Goal: Use online tool/utility: Utilize a website feature to perform a specific function

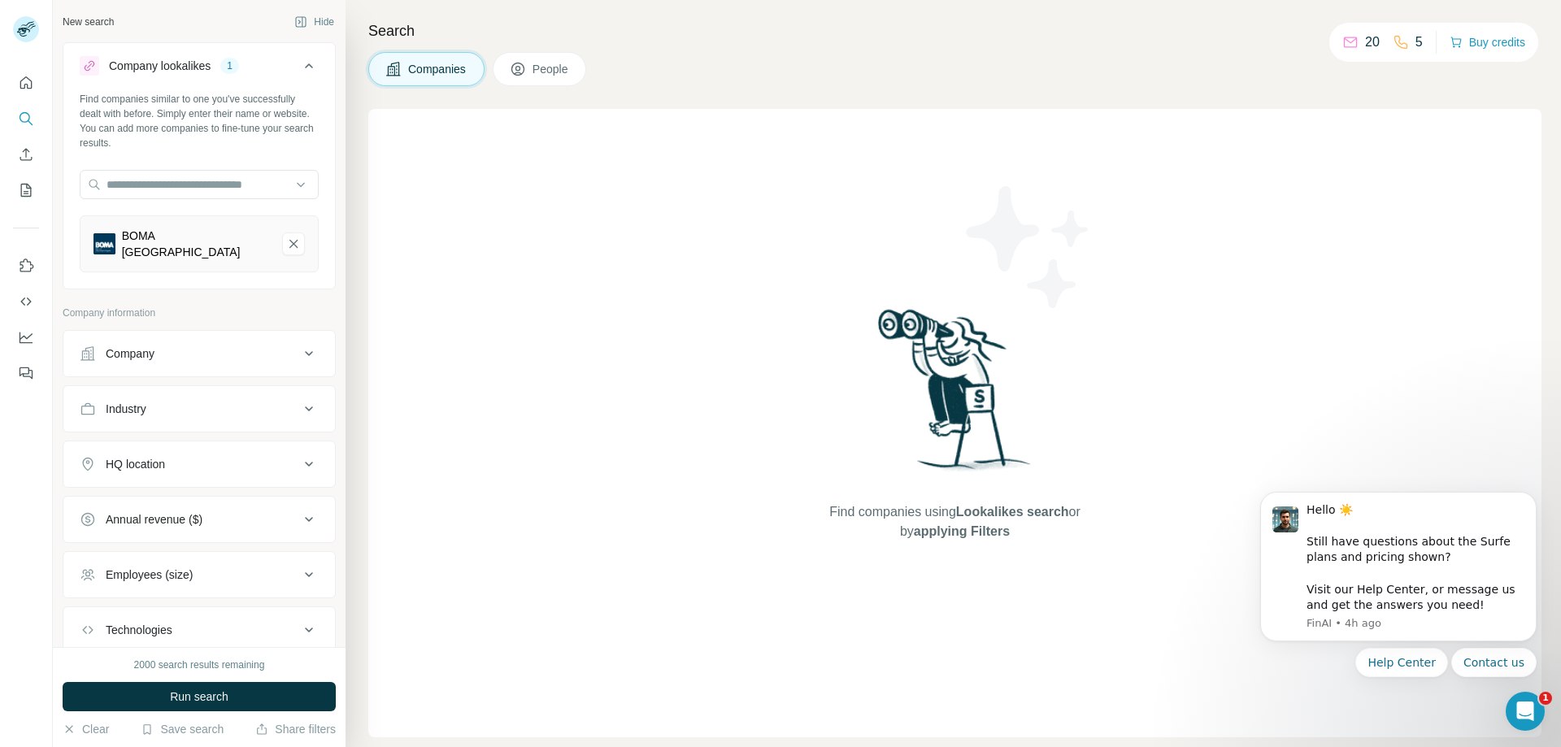
click at [260, 130] on div "Find companies similar to one you've successfully dealt with before. Simply ent…" at bounding box center [199, 121] width 239 height 59
click at [218, 183] on input "text" at bounding box center [199, 184] width 239 height 29
click at [237, 698] on button "Run search" at bounding box center [199, 696] width 273 height 29
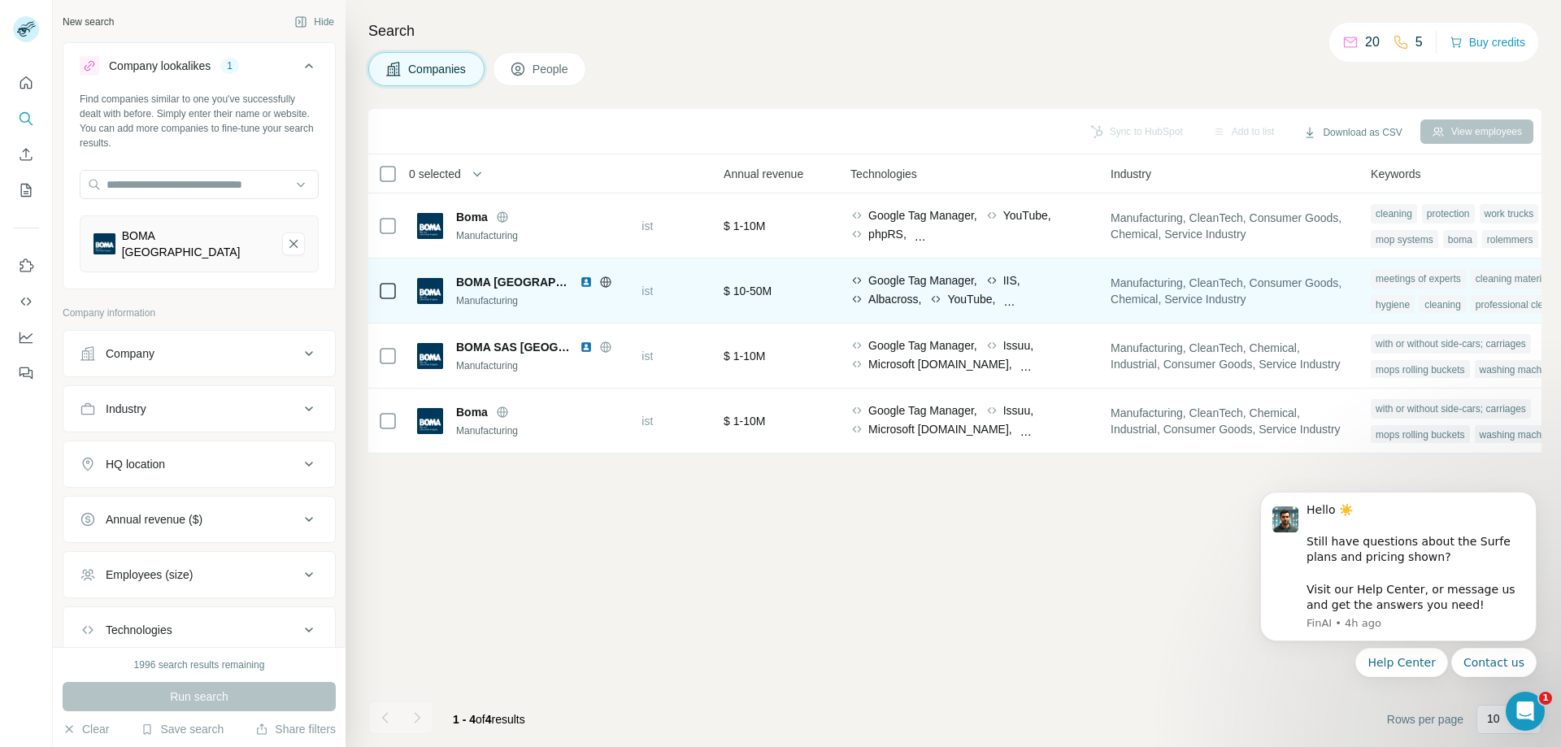
scroll to position [0, 791]
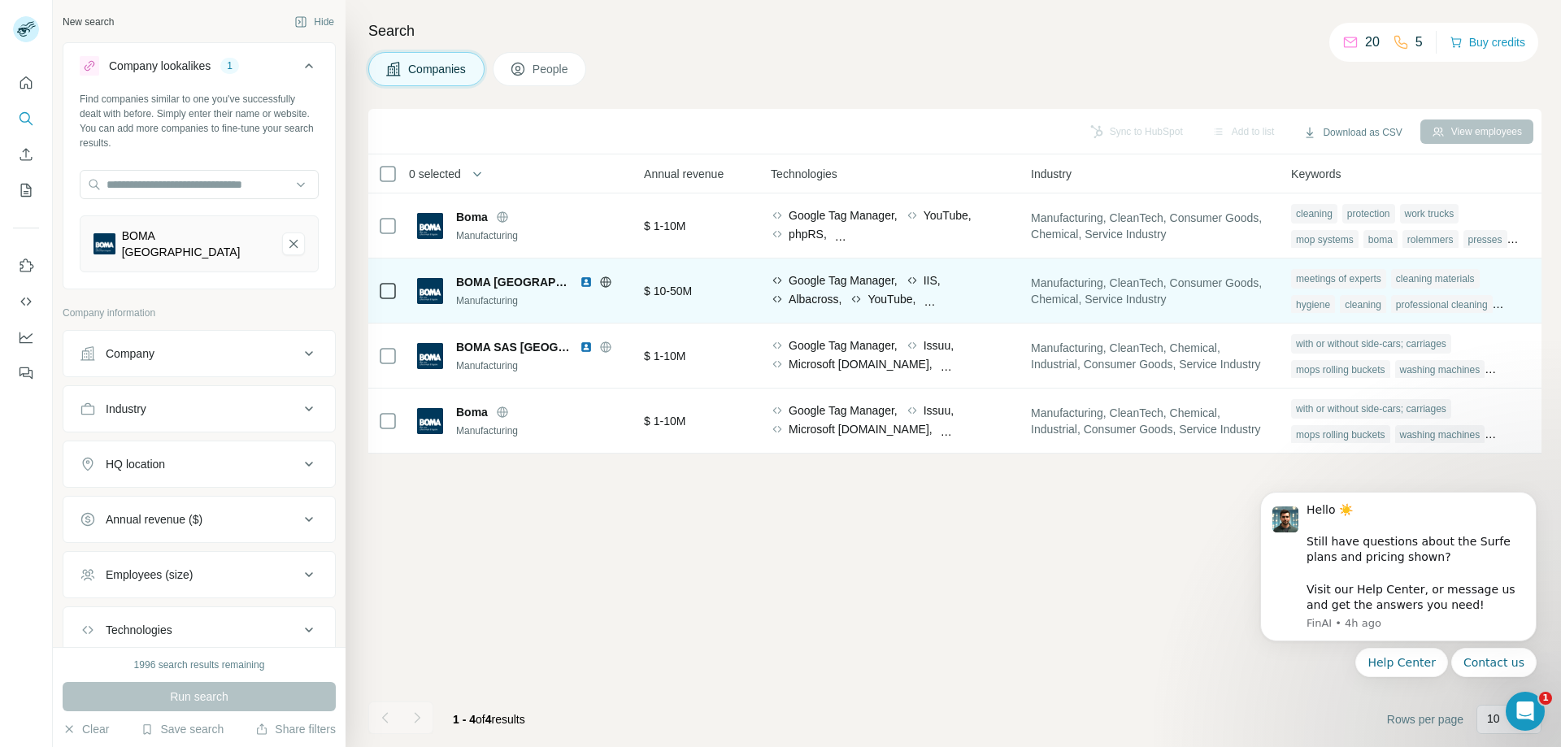
click at [1436, 307] on div "professional cleaning" at bounding box center [1442, 305] width 102 height 20
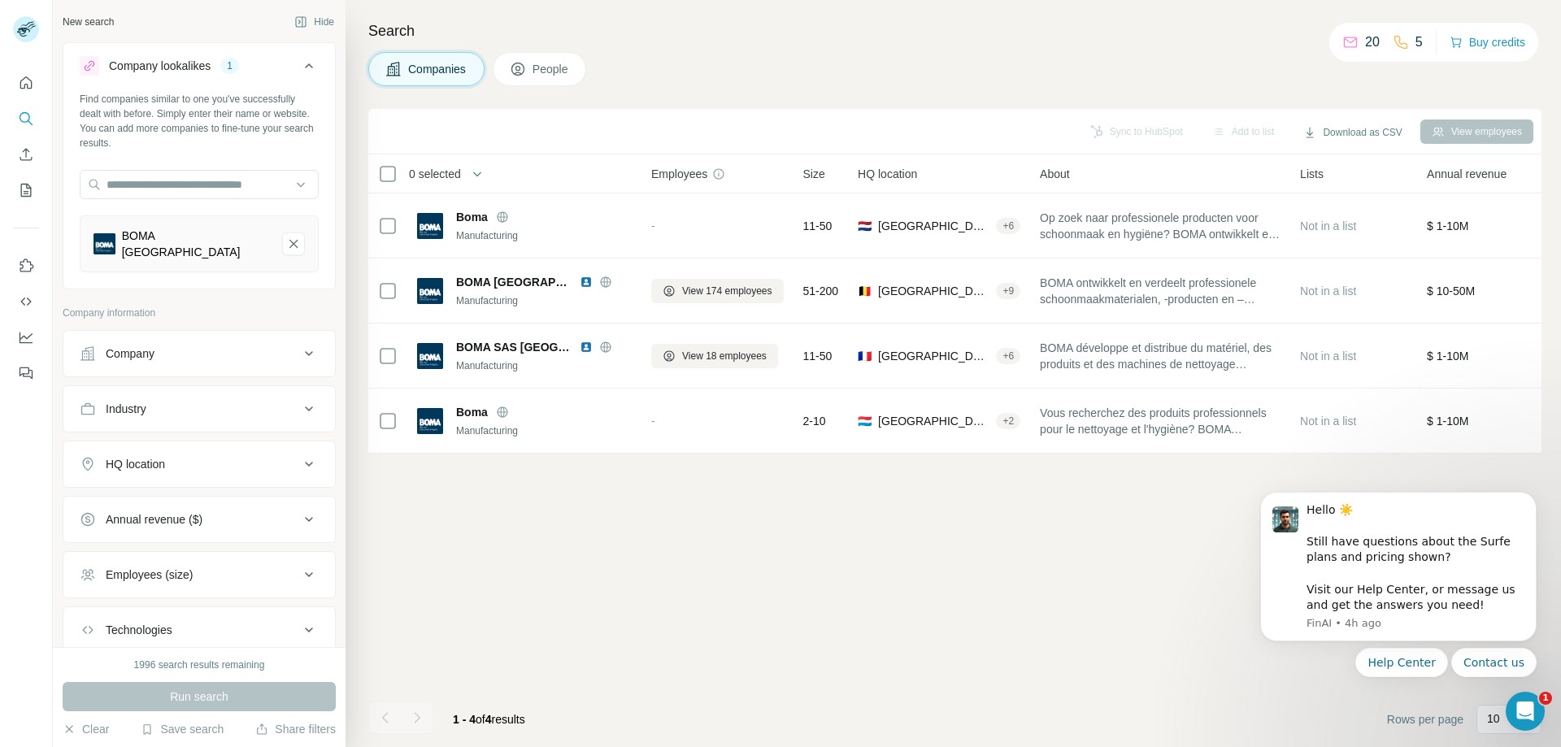
scroll to position [98, 0]
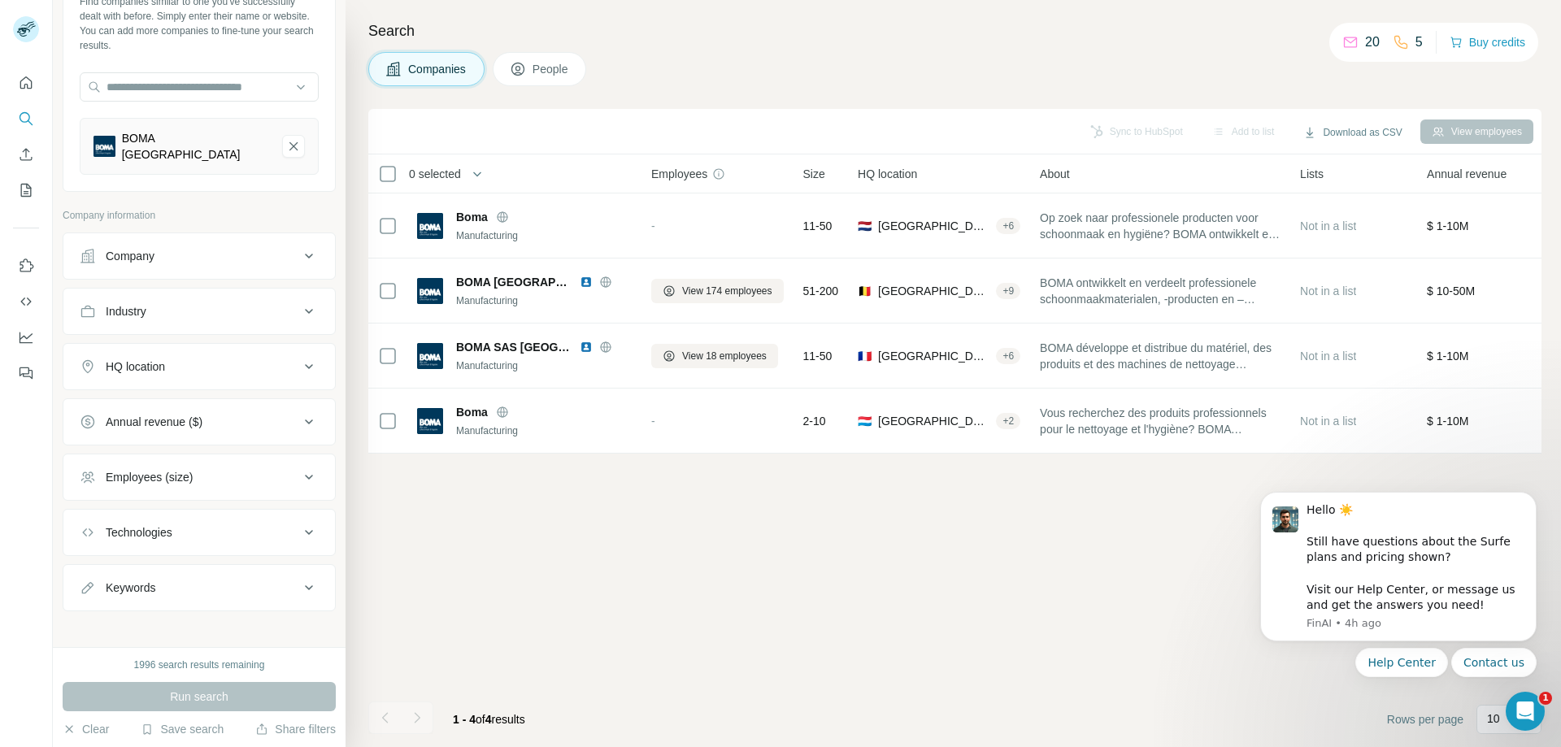
click at [296, 588] on button "Keywords" at bounding box center [199, 587] width 272 height 39
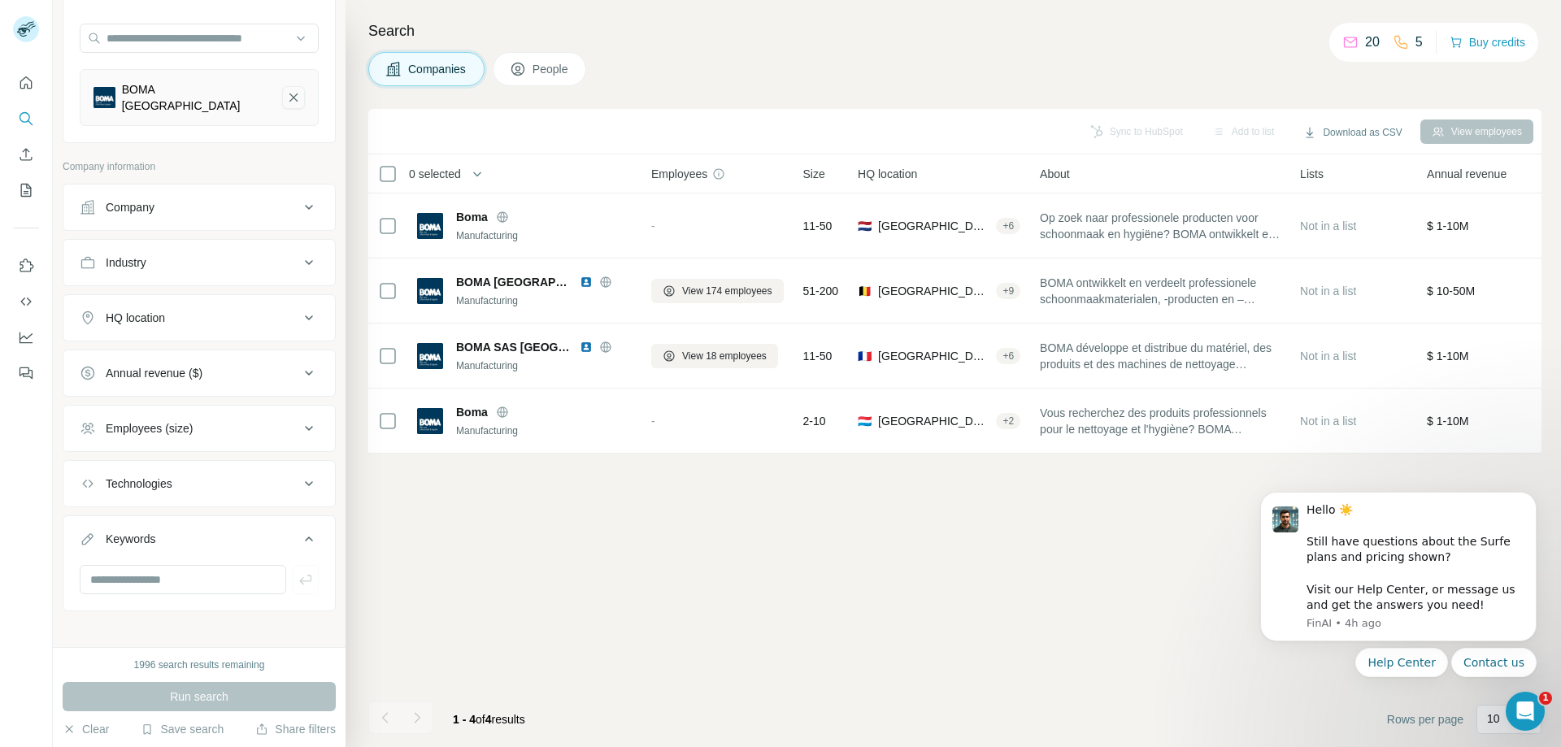
click at [286, 100] on icon "BOMA Belgique-remove-button" at bounding box center [293, 97] width 15 height 16
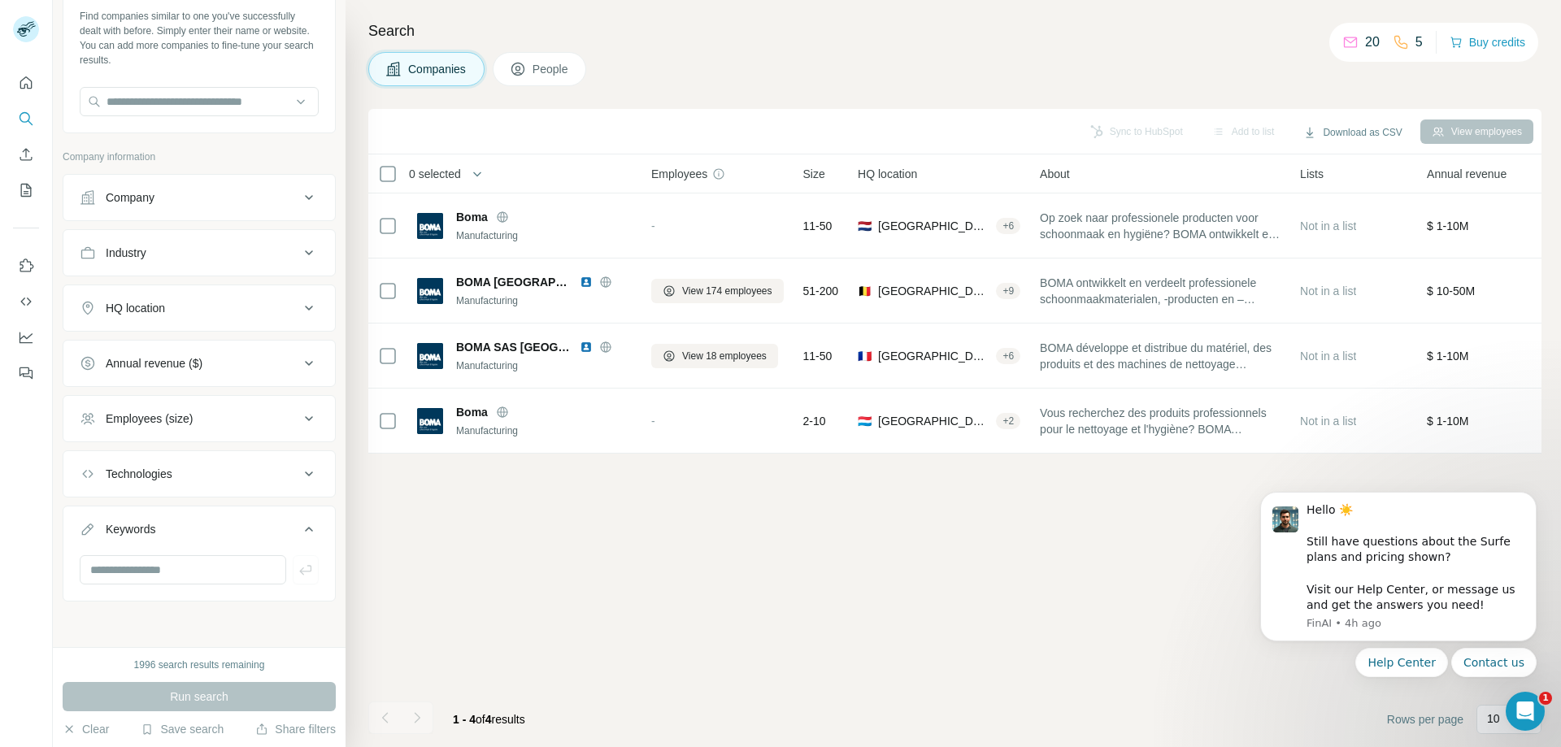
scroll to position [83, 0]
click at [179, 563] on input "text" at bounding box center [183, 569] width 206 height 29
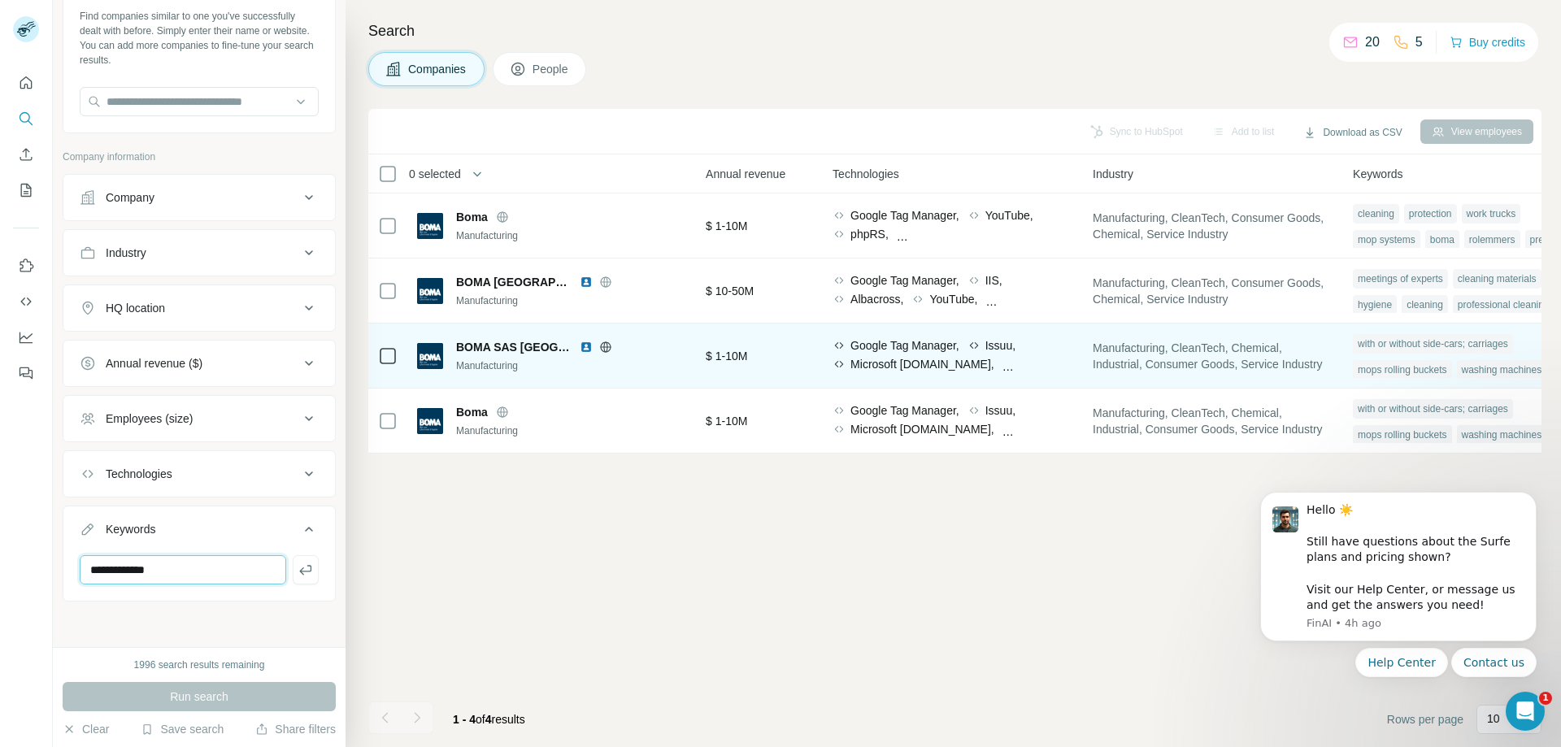
scroll to position [0, 791]
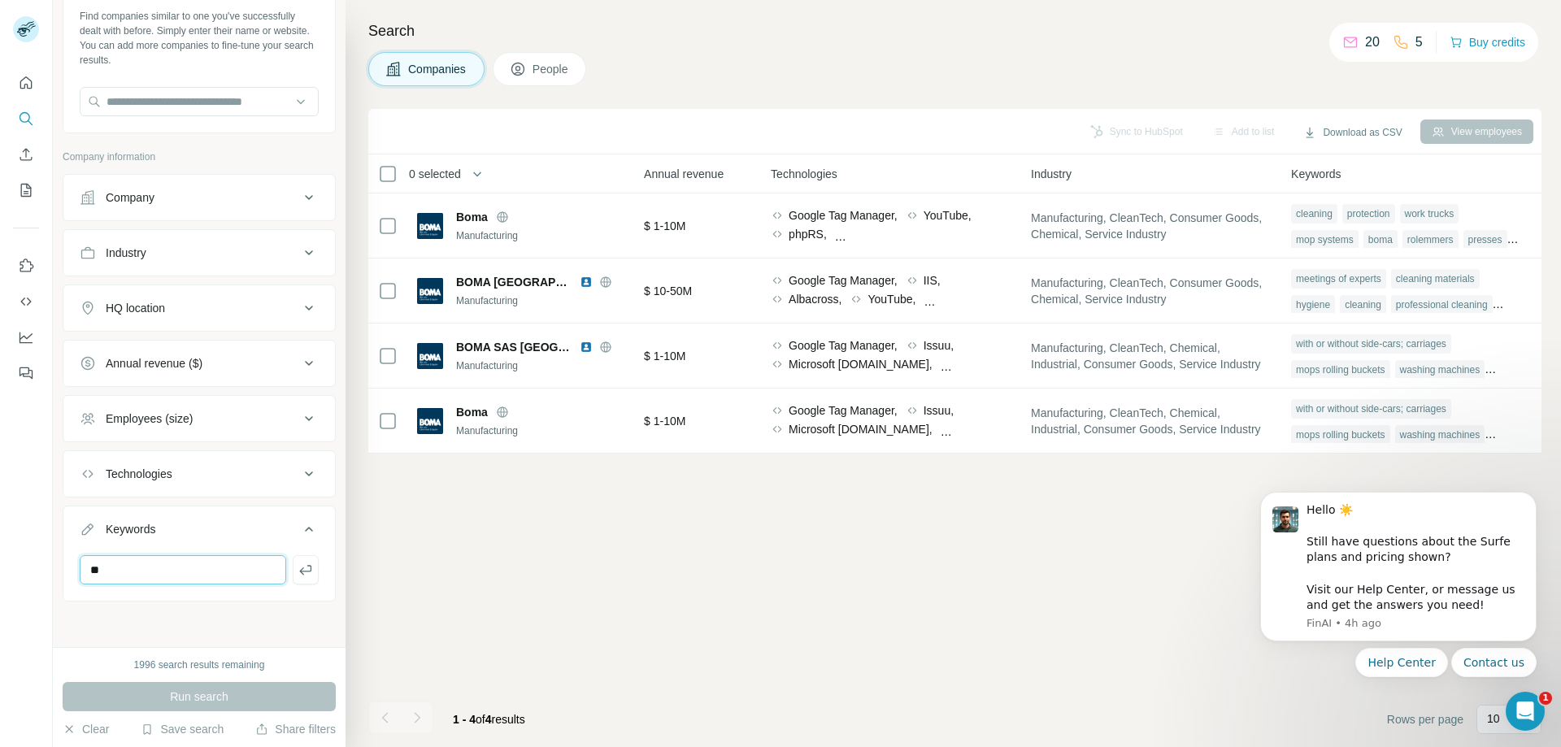
type input "*"
type input "**********"
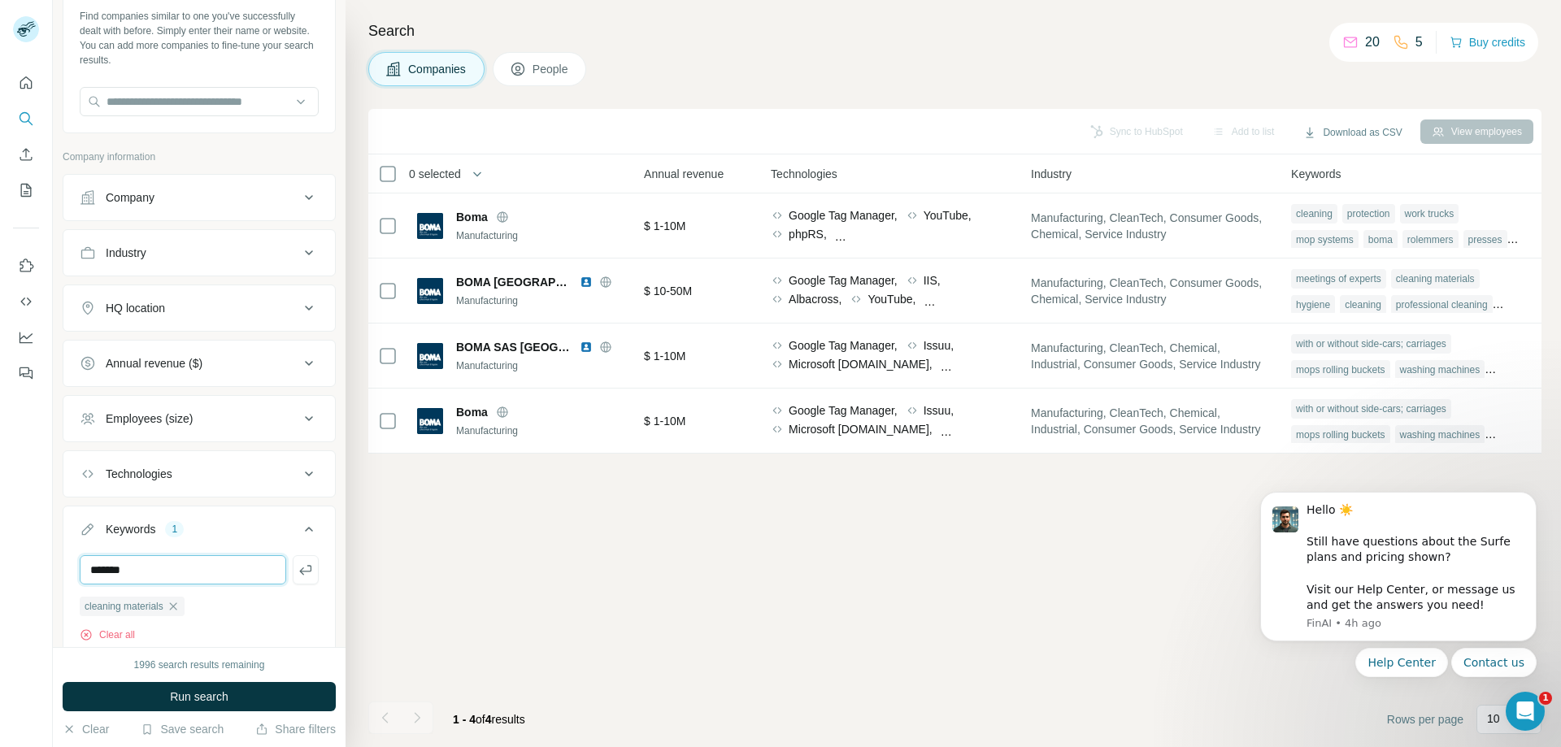
type input "*******"
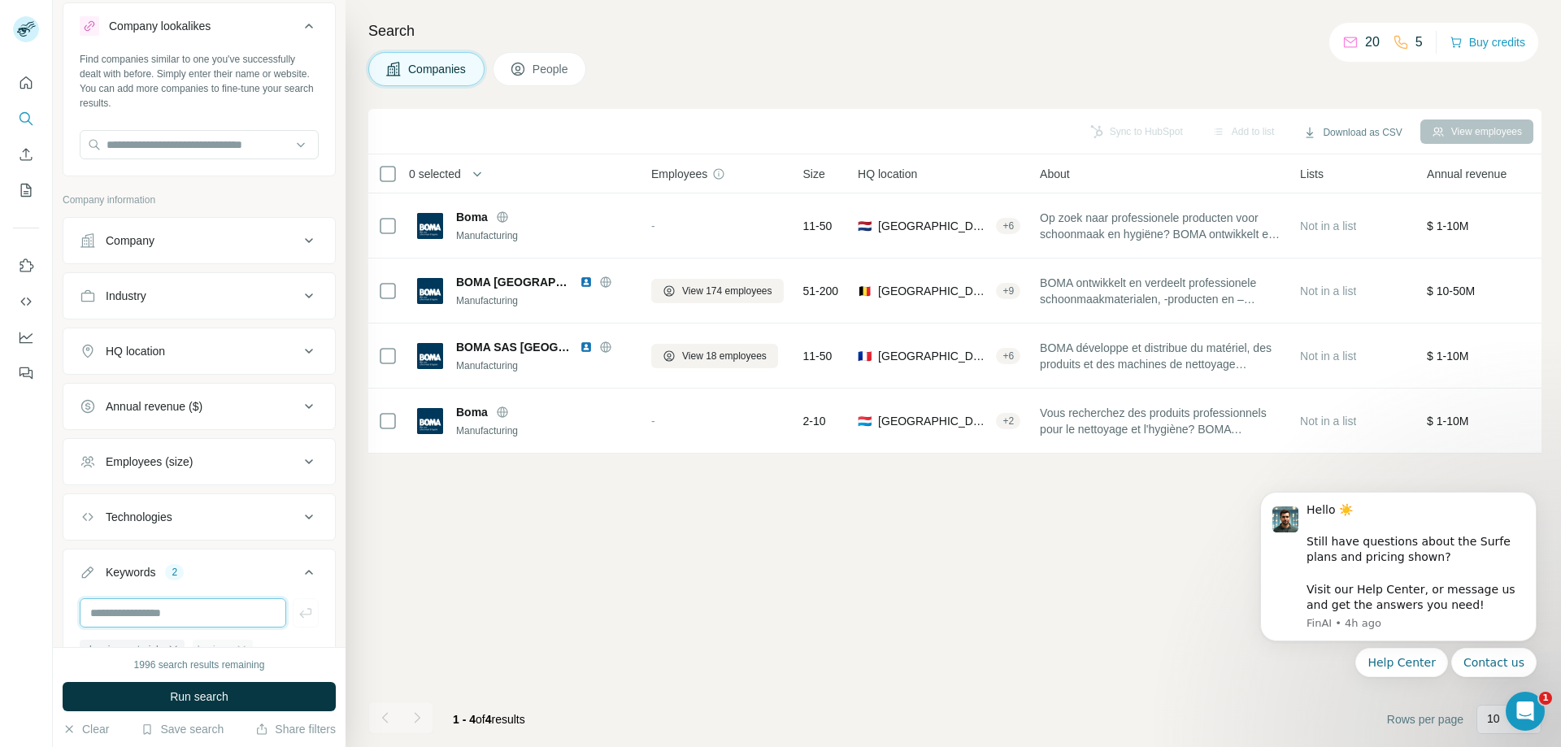
scroll to position [33, 0]
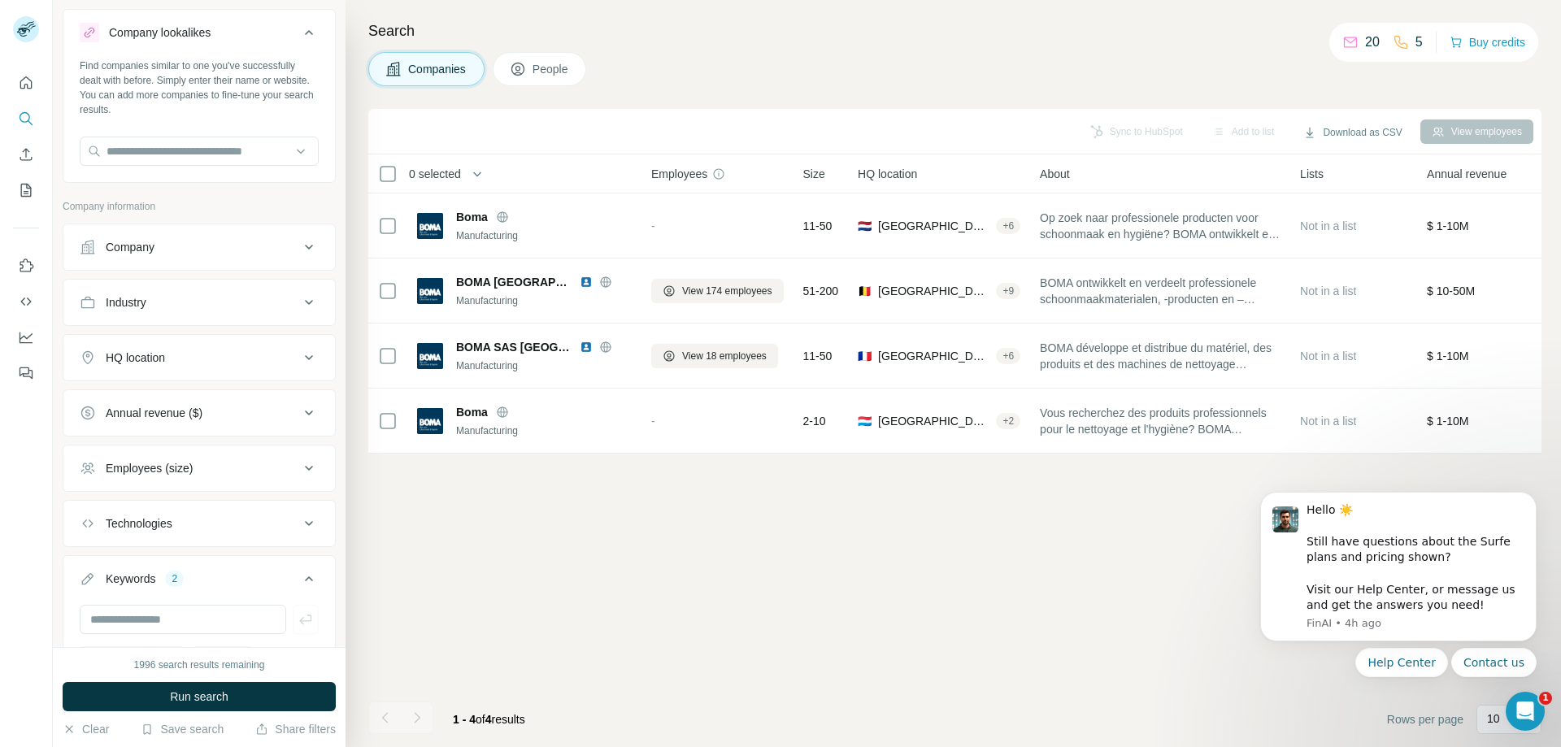
click at [193, 294] on div "Industry" at bounding box center [189, 302] width 219 height 16
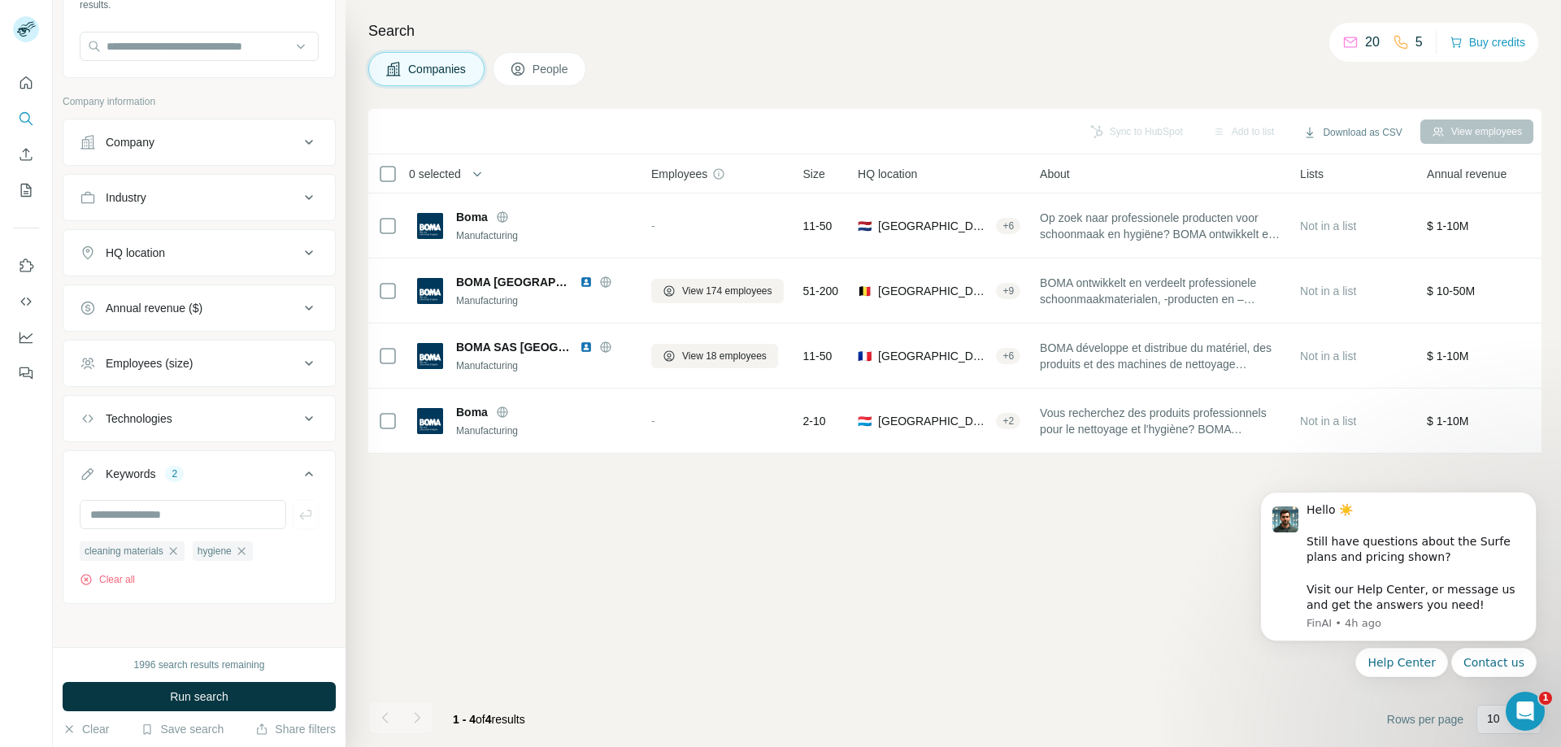
scroll to position [139, 0]
click at [266, 315] on button "Annual revenue ($)" at bounding box center [199, 307] width 272 height 39
click at [92, 409] on icon at bounding box center [90, 403] width 20 height 20
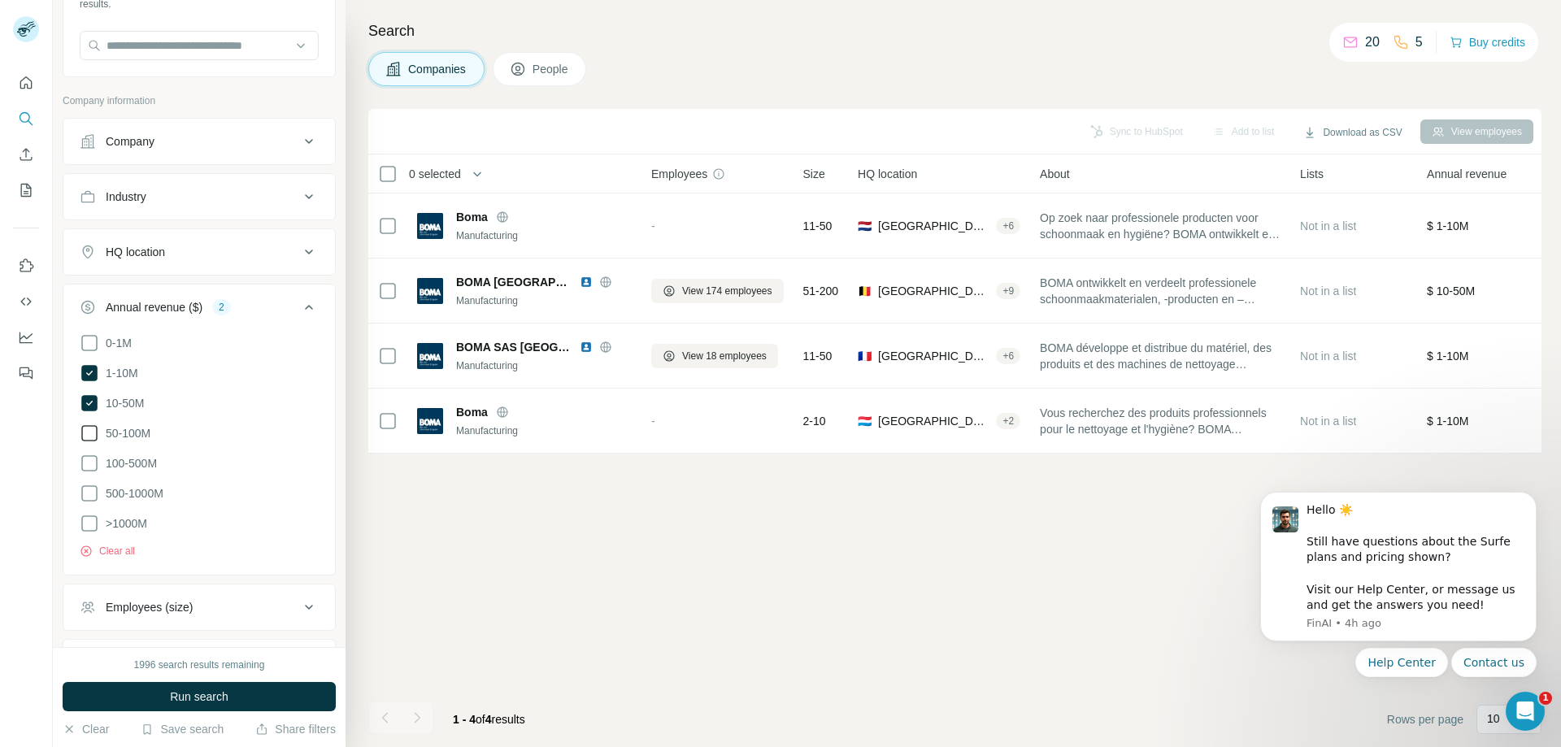
click at [82, 434] on icon at bounding box center [89, 433] width 16 height 16
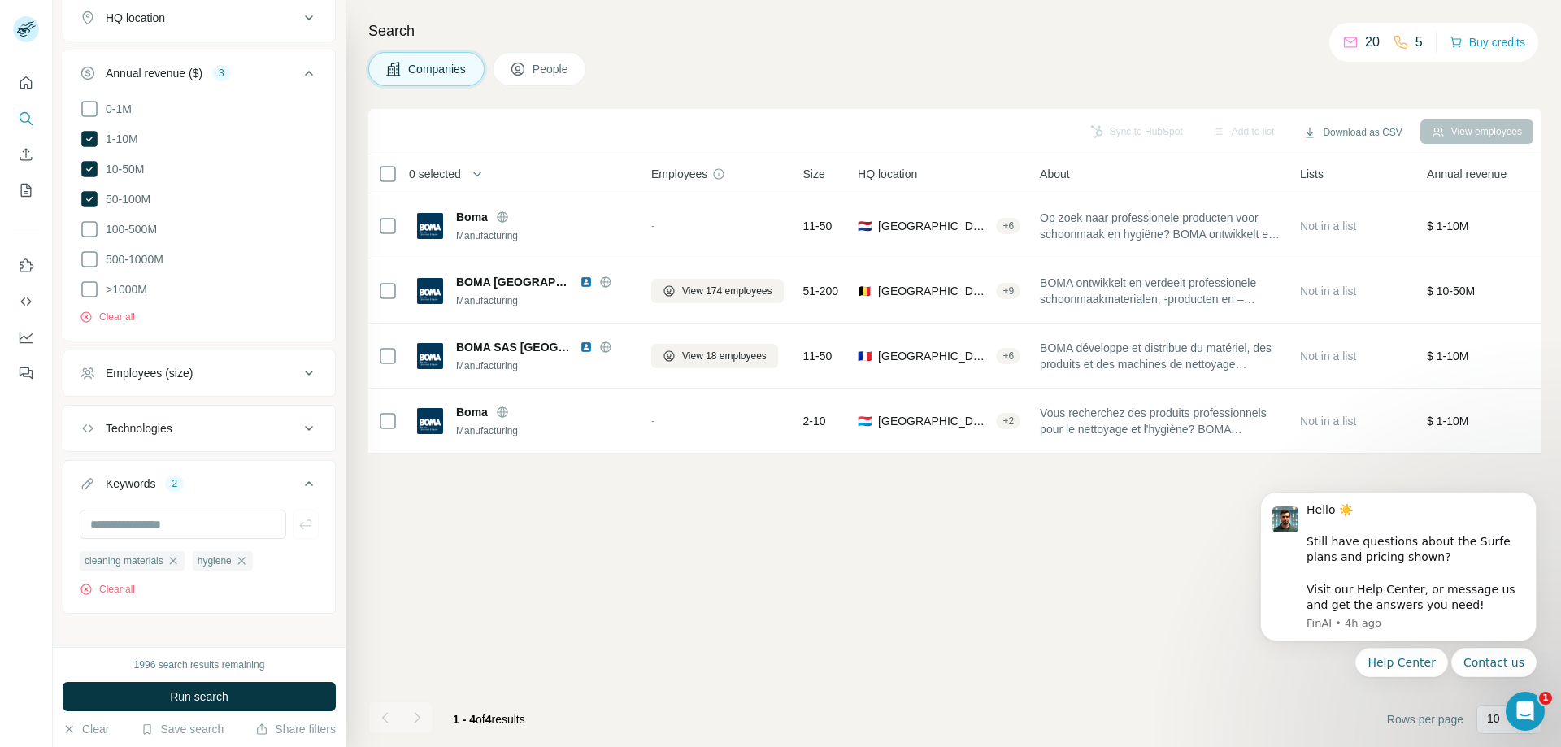
scroll to position [385, 0]
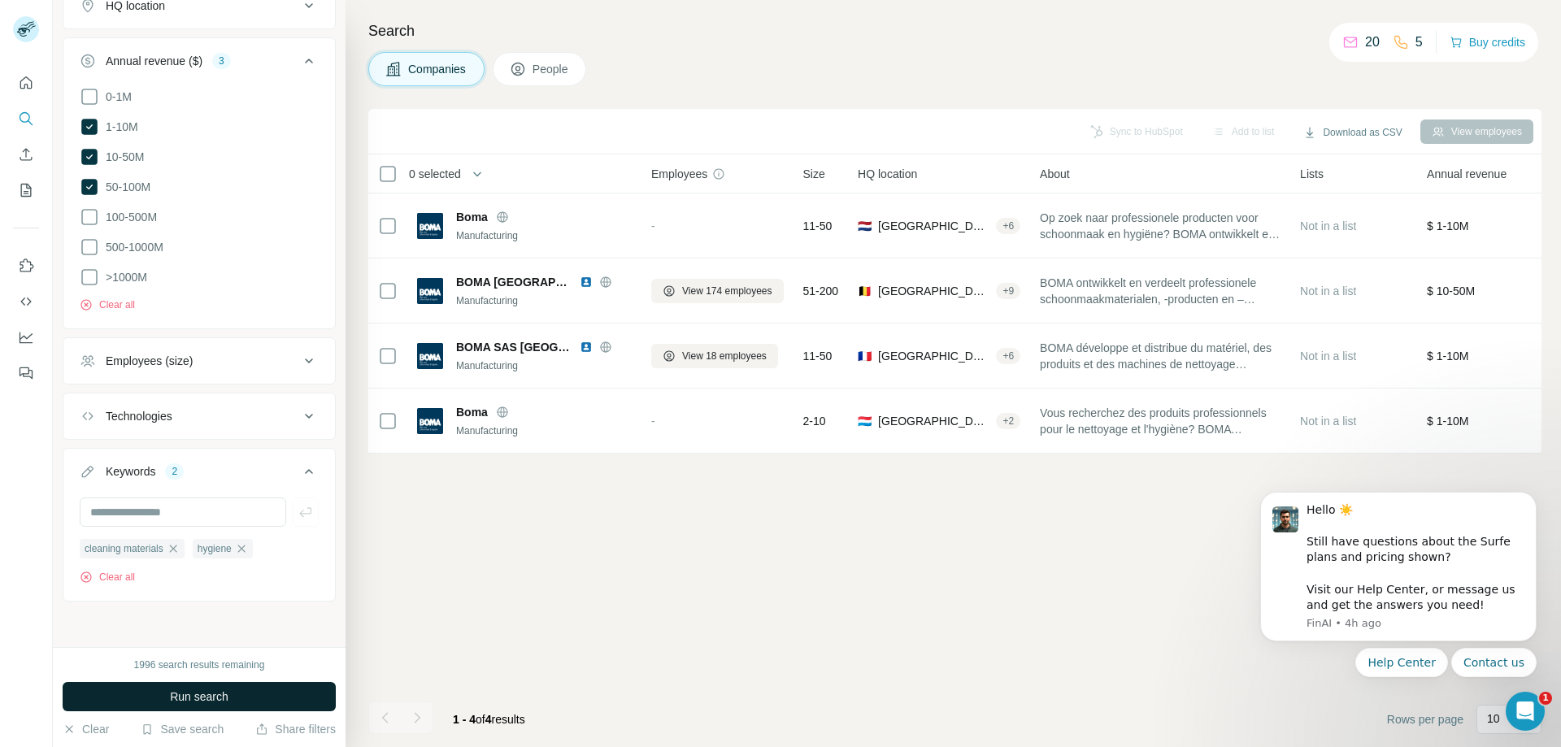
click at [226, 691] on span "Run search" at bounding box center [199, 697] width 59 height 16
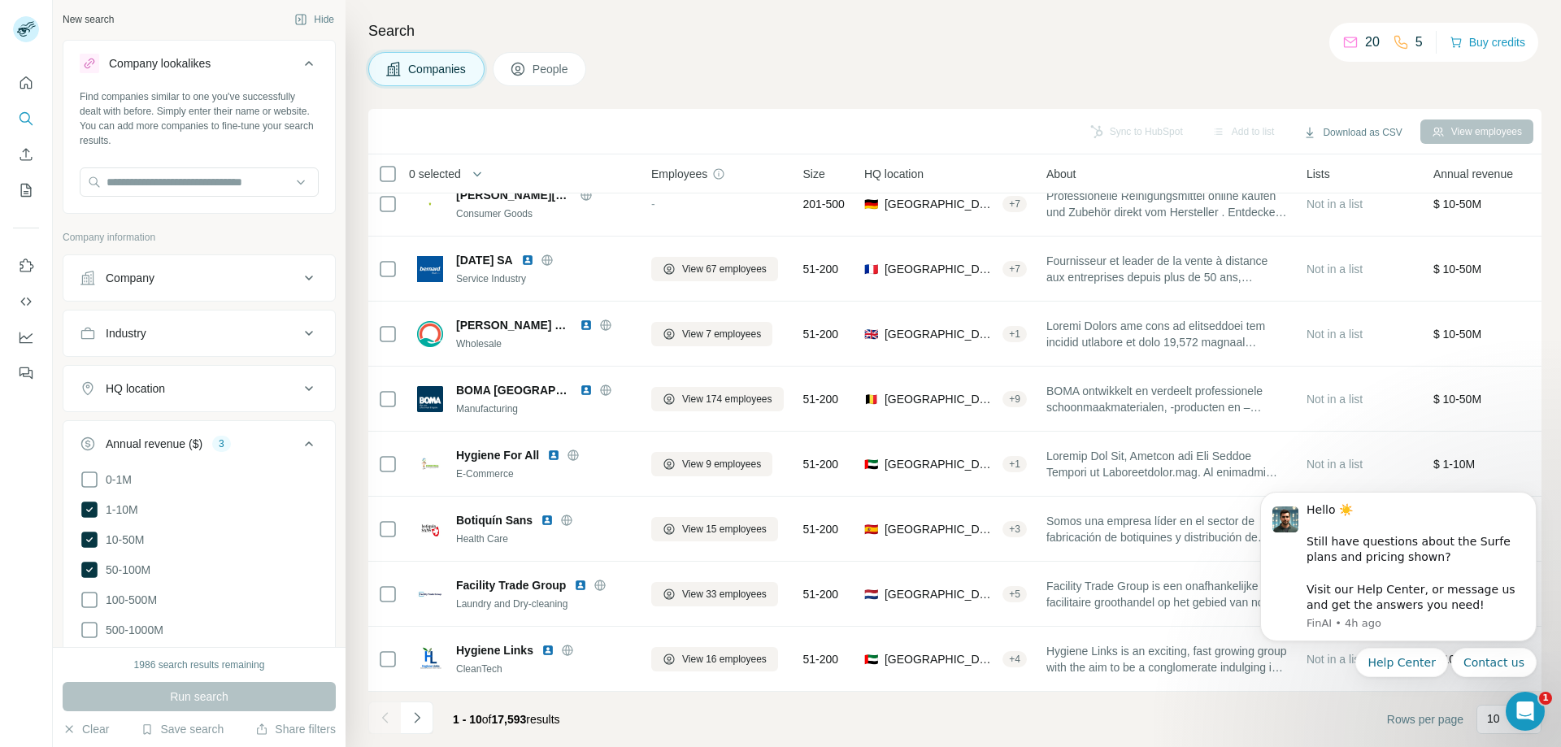
scroll to position [0, 0]
click at [222, 392] on div "HQ location" at bounding box center [189, 391] width 219 height 16
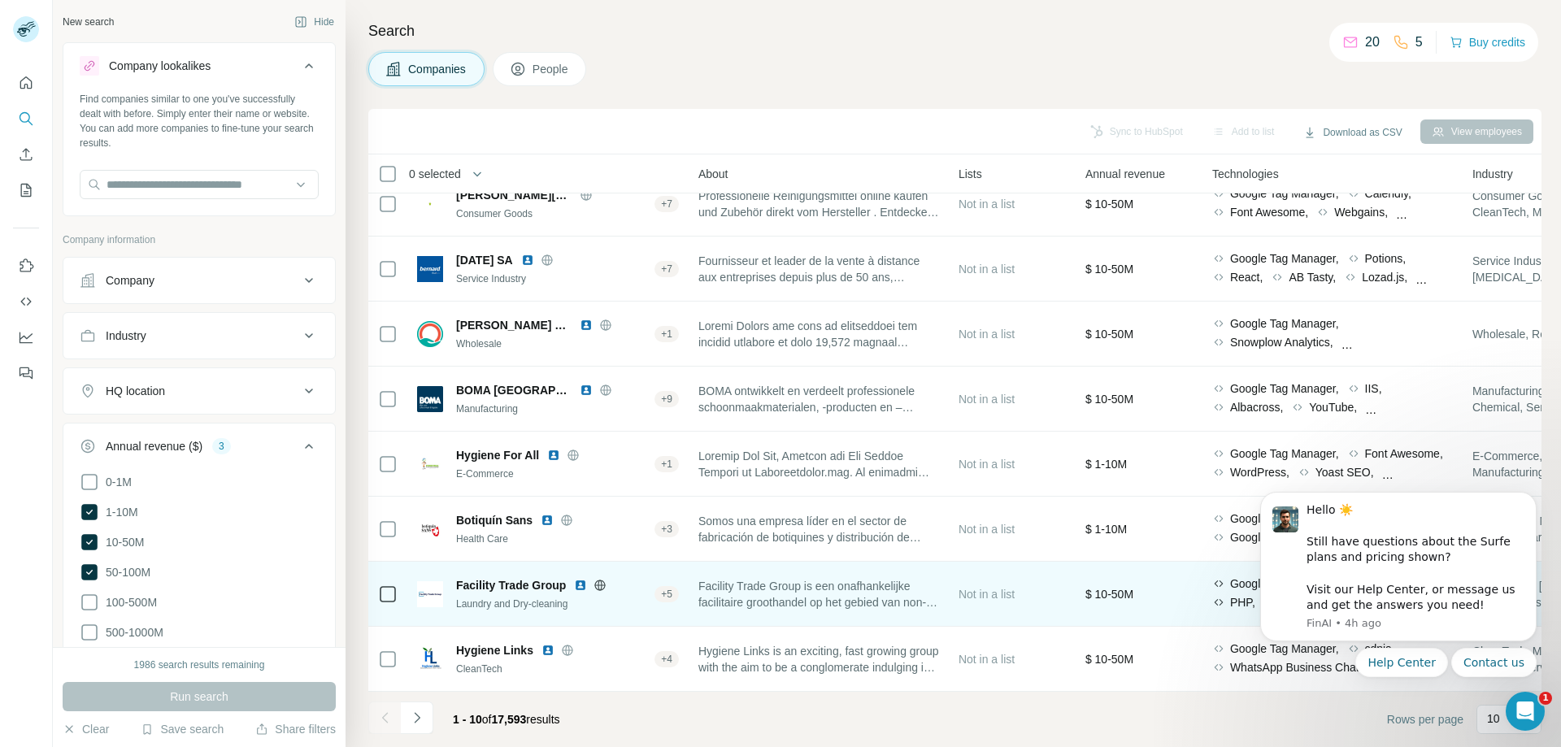
scroll to position [0, 348]
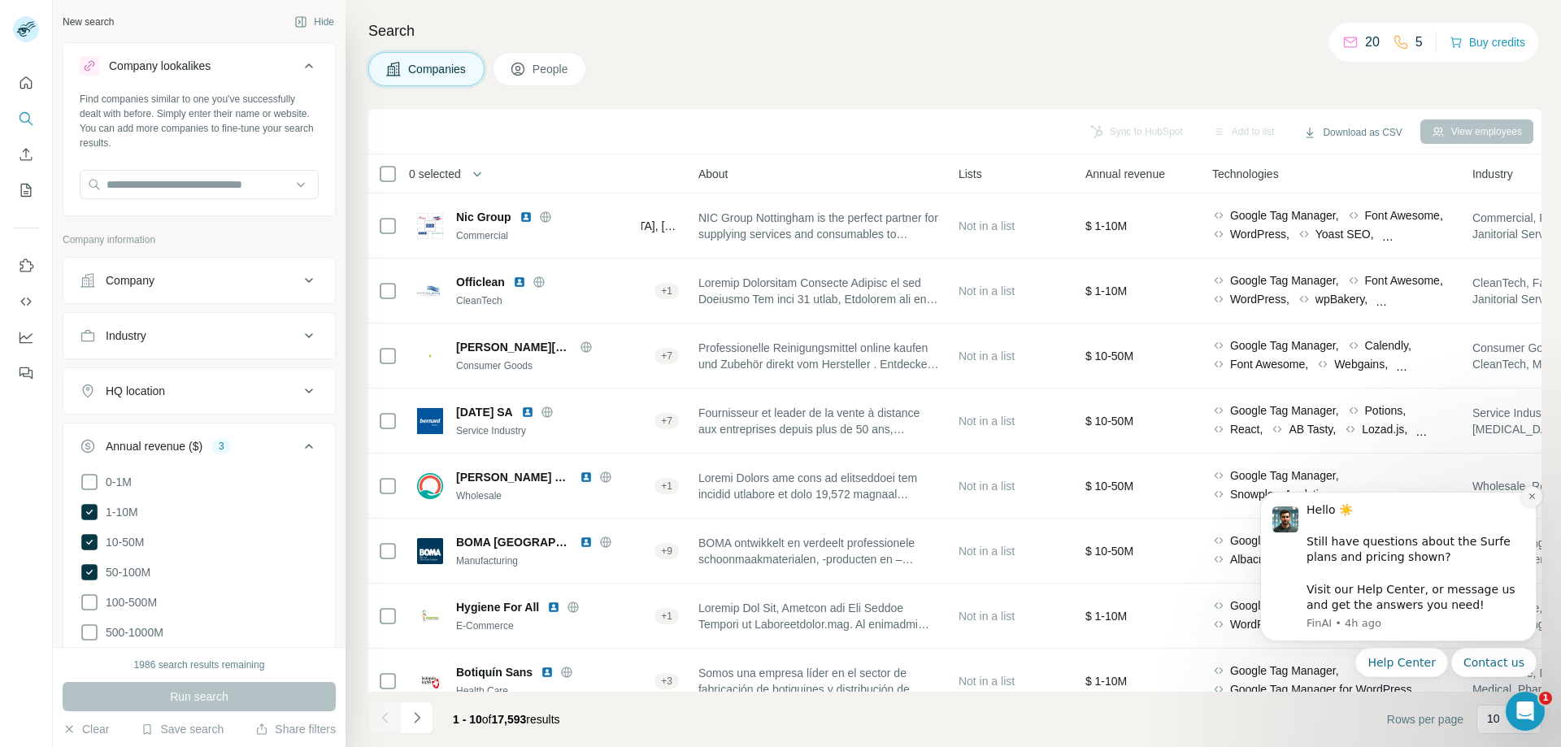
click at [1528, 493] on icon "Dismiss notification" at bounding box center [1532, 496] width 9 height 9
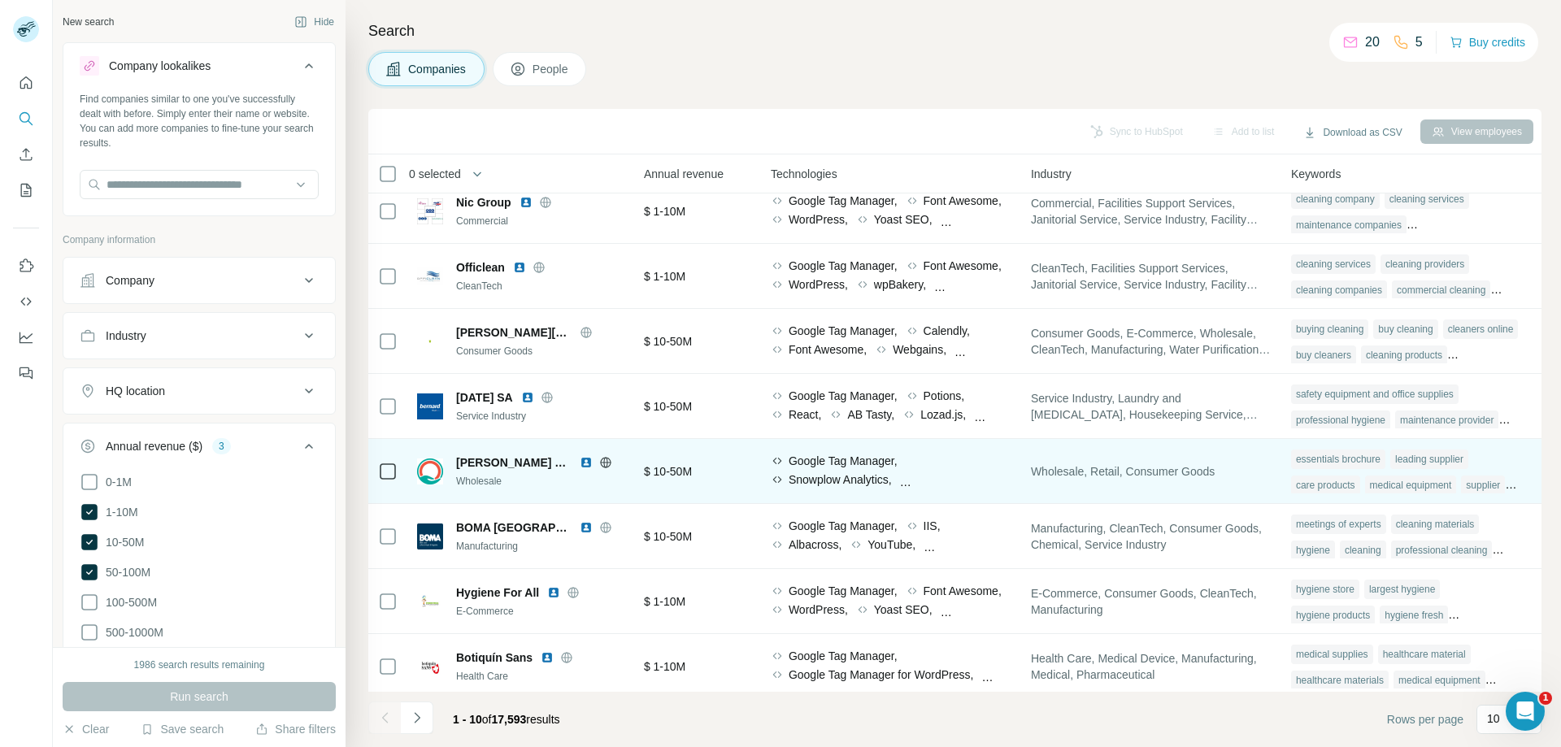
scroll to position [0, 797]
